Goal: Check status: Check status

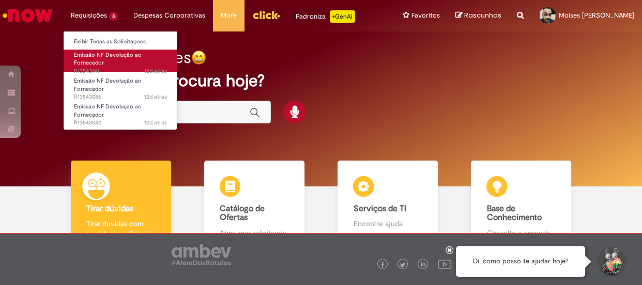
click at [103, 54] on span "Emissão NF Devolução ao Fornecedor" at bounding box center [108, 59] width 68 height 16
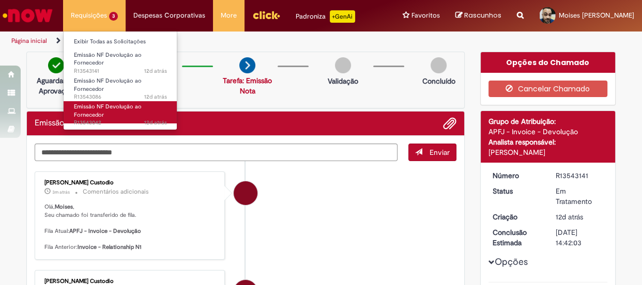
click at [97, 109] on span "Emissão NF Devolução ao Fornecedor" at bounding box center [108, 111] width 68 height 16
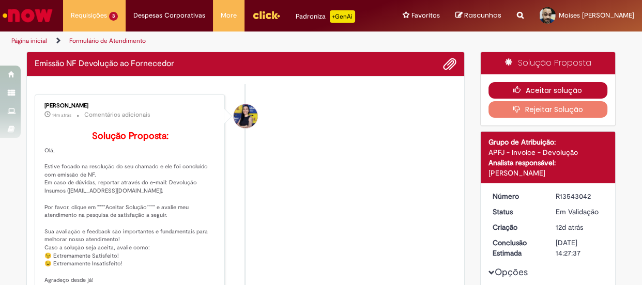
click at [570, 93] on button "Aceitar solução" at bounding box center [548, 90] width 119 height 17
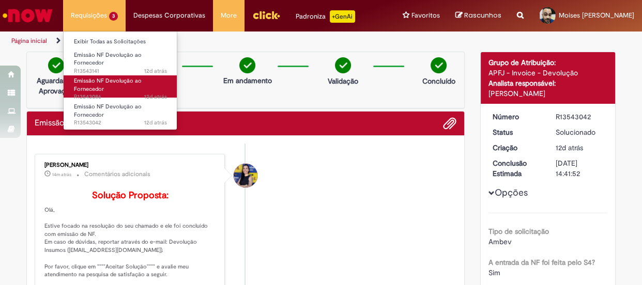
click at [122, 88] on link "Emissão NF Devolução ao Fornecedor 12d atrás 12 dias atrás R13543086" at bounding box center [121, 86] width 114 height 22
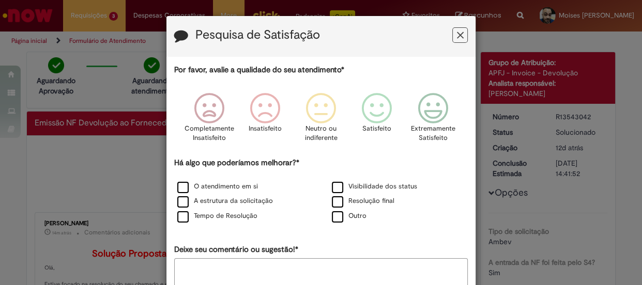
click at [458, 34] on icon "Feedback" at bounding box center [460, 35] width 7 height 11
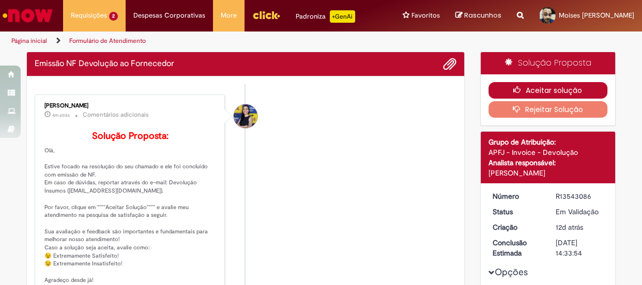
click at [544, 91] on button "Aceitar solução" at bounding box center [548, 90] width 119 height 17
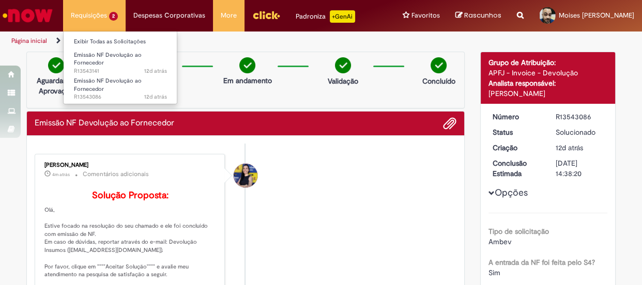
click at [110, 21] on li "Requisições 2 Exibir Todas as Solicitações Emissão NF Devolução ao Fornecedor 1…" at bounding box center [94, 15] width 63 height 31
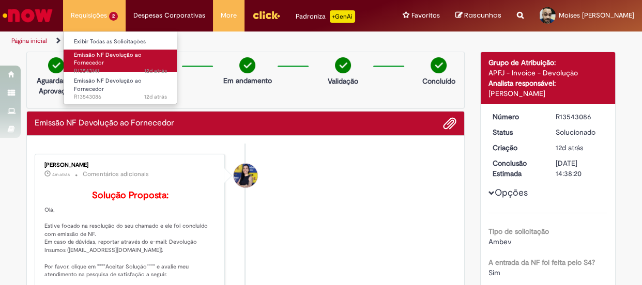
click at [98, 54] on span "Emissão NF Devolução ao Fornecedor" at bounding box center [108, 59] width 68 height 16
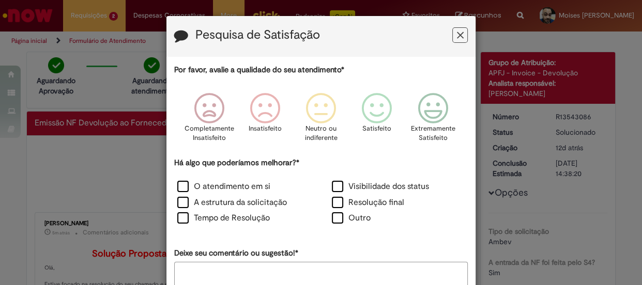
click at [457, 33] on icon "Feedback" at bounding box center [460, 35] width 7 height 11
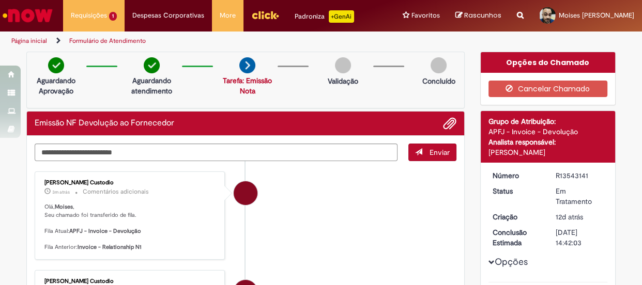
click at [28, 13] on img "Ir para a Homepage" at bounding box center [27, 15] width 53 height 21
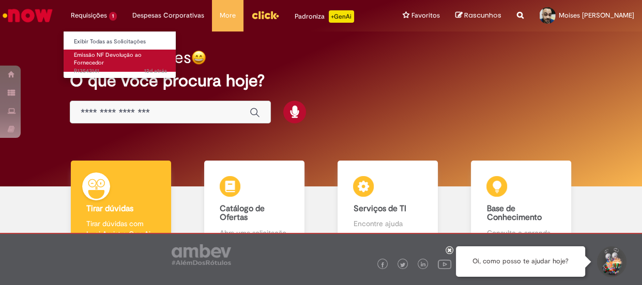
click at [99, 66] on span "Emissão NF Devolução ao Fornecedor" at bounding box center [108, 59] width 68 height 16
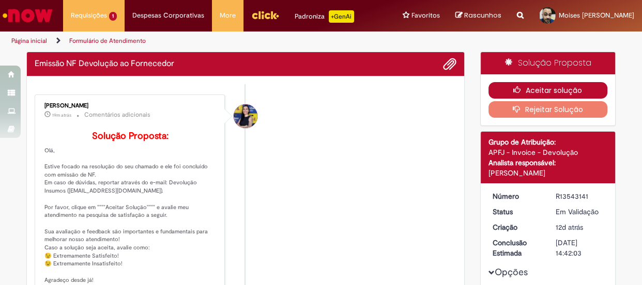
click at [513, 87] on icon "button" at bounding box center [519, 89] width 12 height 7
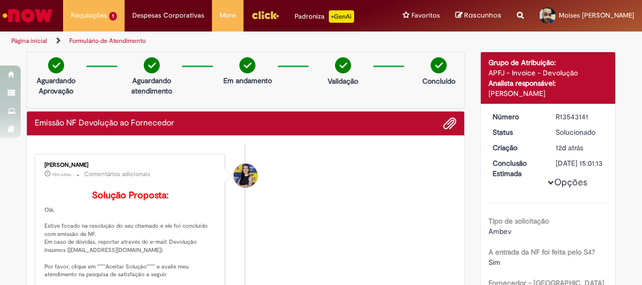
click at [42, 14] on img "Ir para a Homepage" at bounding box center [27, 15] width 53 height 21
